Goal: Transaction & Acquisition: Purchase product/service

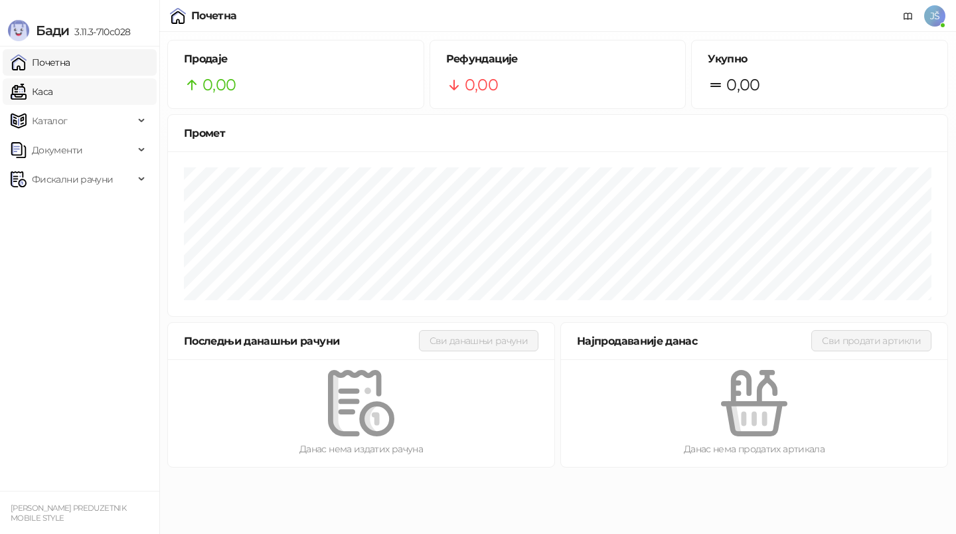
click at [52, 92] on link "Каса" at bounding box center [32, 91] width 42 height 27
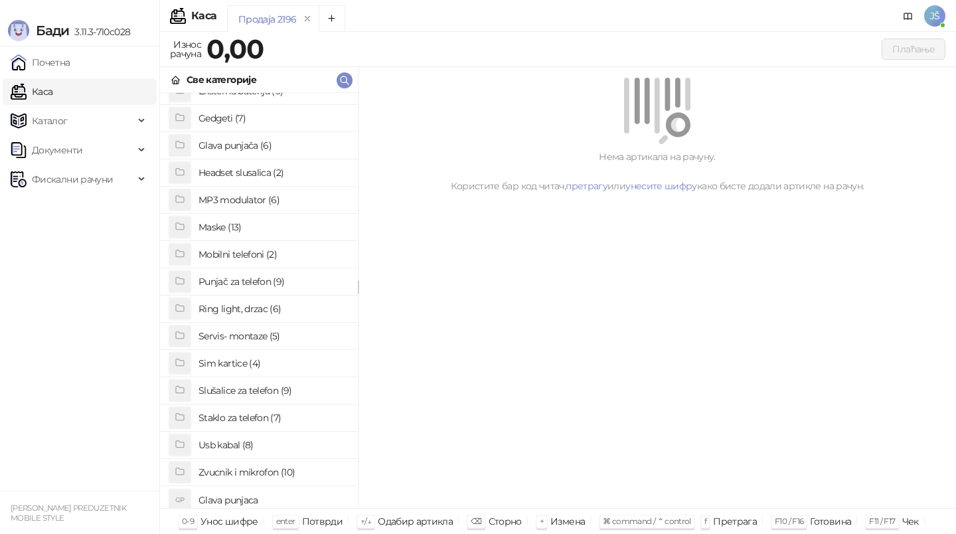
scroll to position [98, 0]
click at [256, 228] on h4 "Maske (13)" at bounding box center [272, 225] width 149 height 21
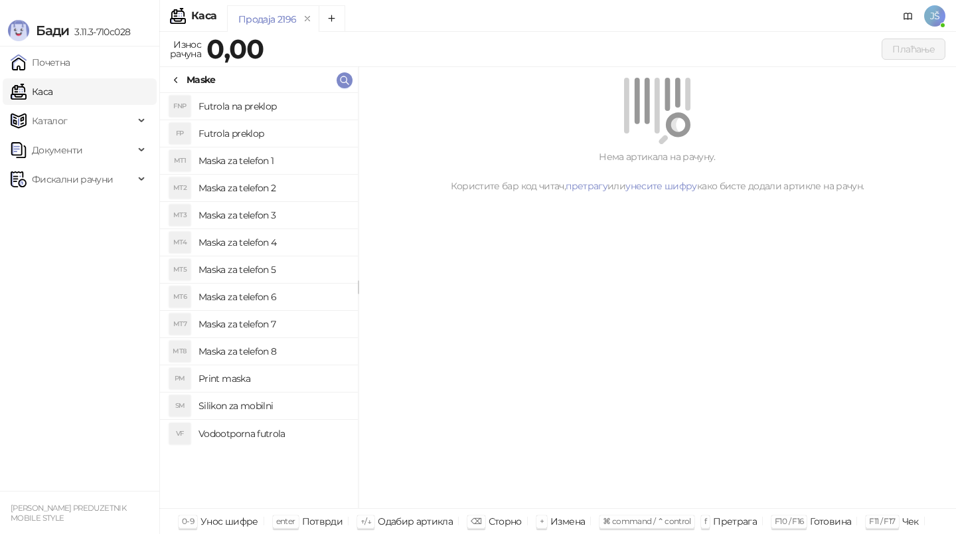
click at [273, 266] on h4 "Maska za telefon 5" at bounding box center [272, 269] width 149 height 21
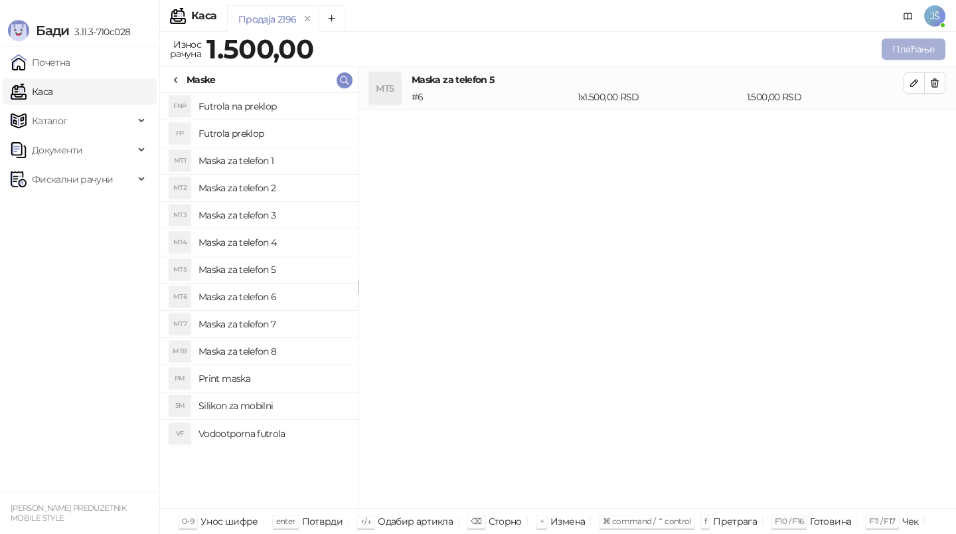
click at [931, 43] on button "Плаћање" at bounding box center [914, 49] width 64 height 21
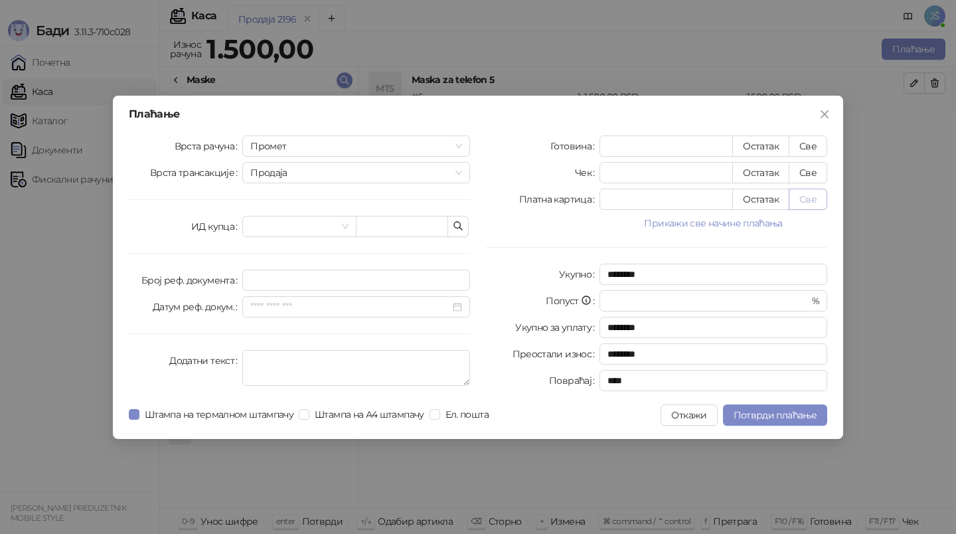
click at [814, 200] on button "Све" at bounding box center [808, 199] width 39 height 21
type input "****"
click at [809, 409] on span "Потврди плаћање" at bounding box center [775, 415] width 83 height 12
